Goal: Task Accomplishment & Management: Manage account settings

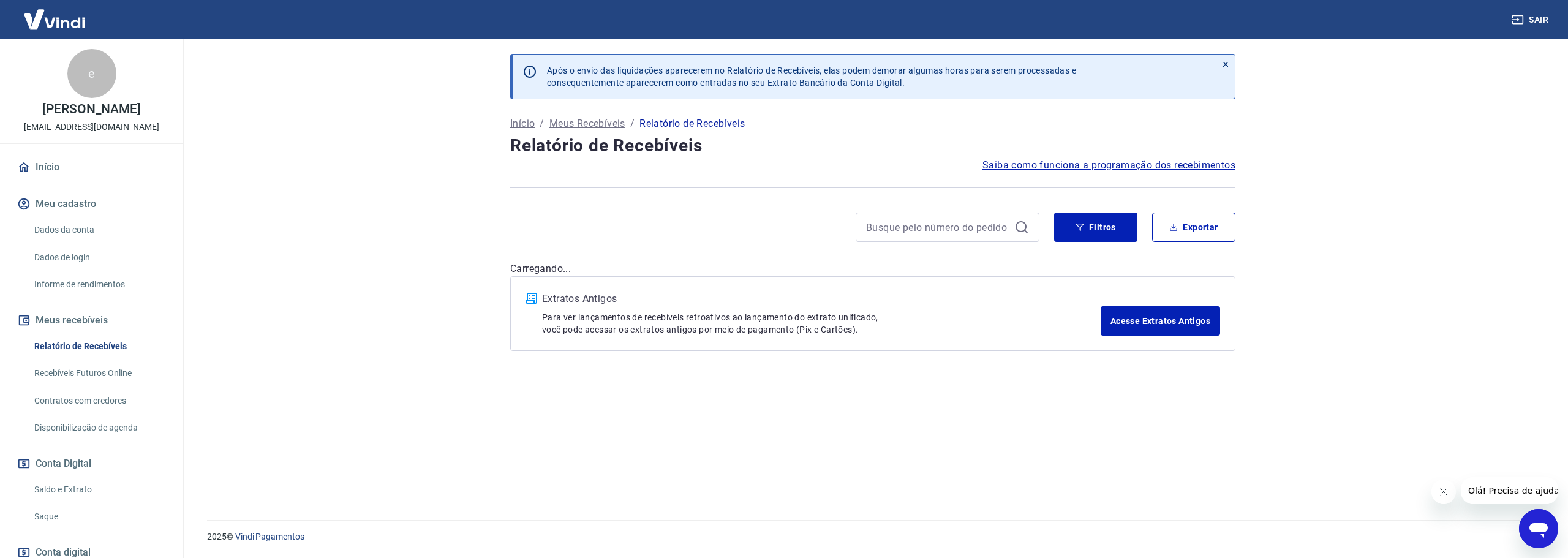
click at [73, 488] on link "Saldo e Extrato" at bounding box center [99, 489] width 139 height 25
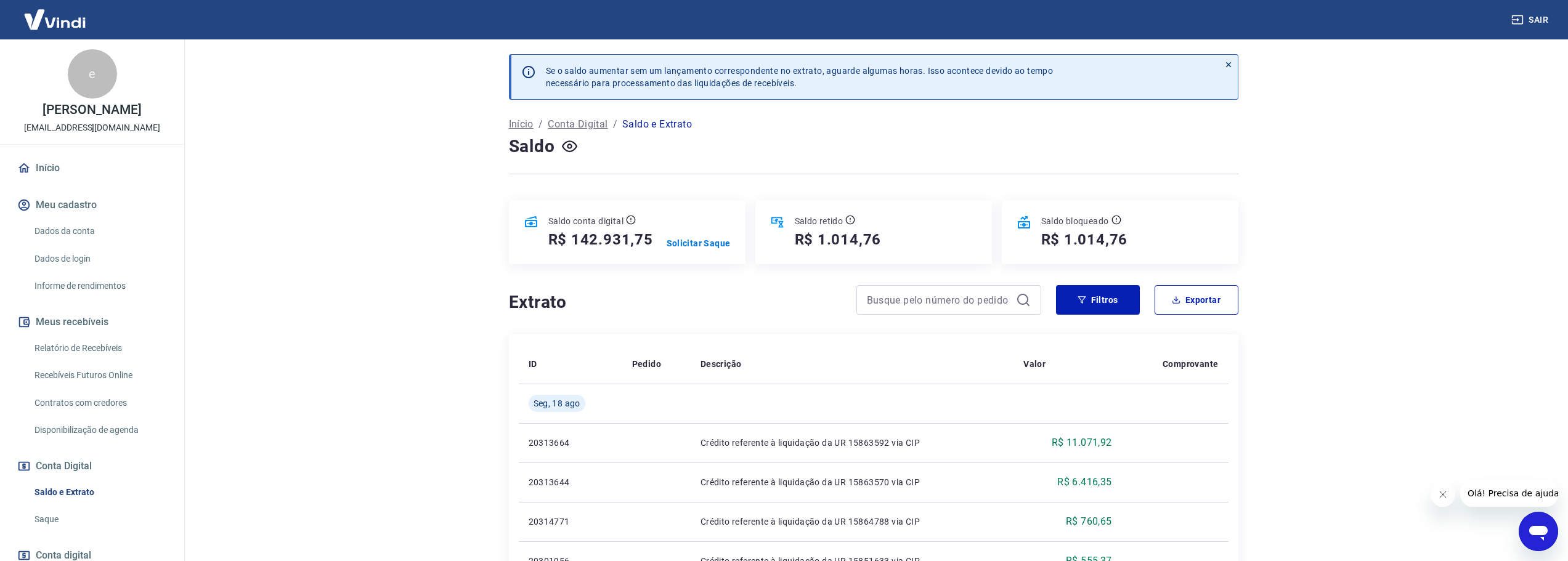
drag, startPoint x: 51, startPoint y: 492, endPoint x: 478, endPoint y: 440, distance: 430.2
click at [51, 491] on link "Saldo e Extrato" at bounding box center [99, 492] width 140 height 25
click at [49, 346] on link "Relatório de Recebíveis" at bounding box center [99, 348] width 140 height 25
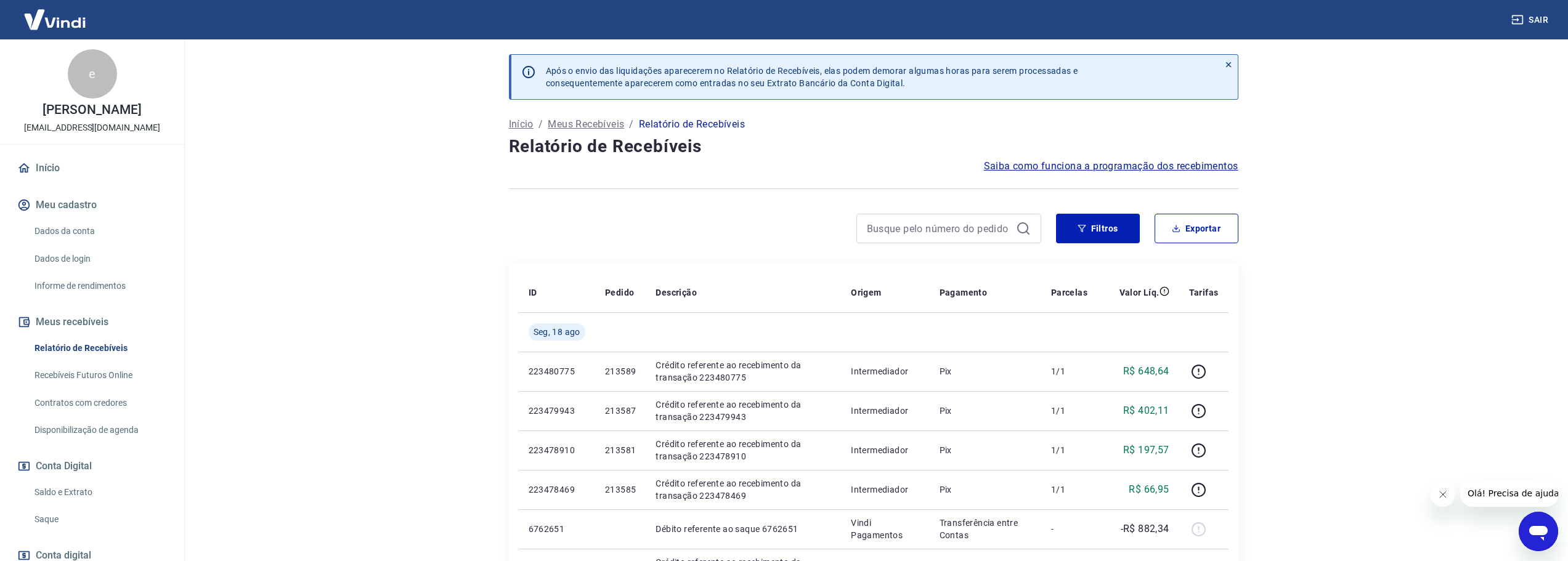
scroll to position [61, 0]
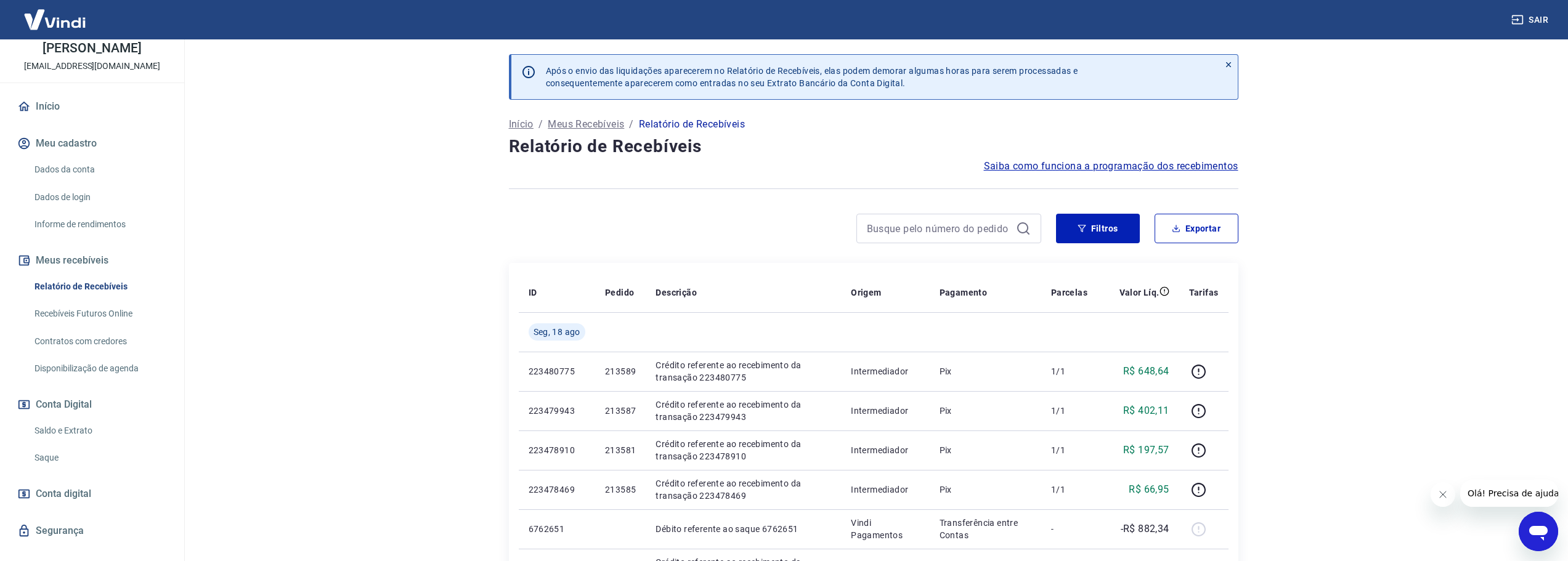
click at [51, 435] on link "Saldo e Extrato" at bounding box center [99, 430] width 140 height 25
